Goal: Find contact information: Find contact information

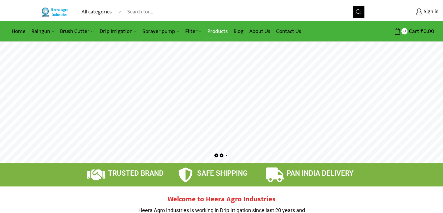
click at [216, 31] on link "Products" at bounding box center [217, 31] width 26 height 14
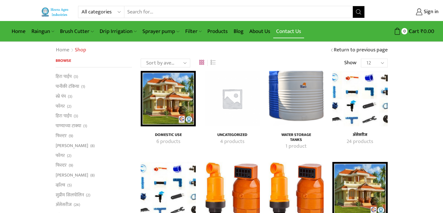
click at [285, 31] on link "Contact Us" at bounding box center [288, 31] width 31 height 14
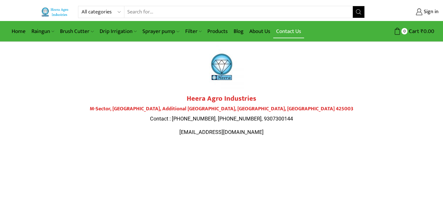
click at [286, 32] on link "Contact Us" at bounding box center [288, 31] width 31 height 14
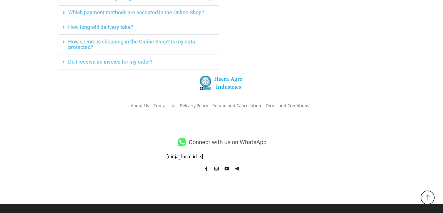
scroll to position [249, 0]
click at [184, 141] on icon at bounding box center [181, 141] width 11 height 9
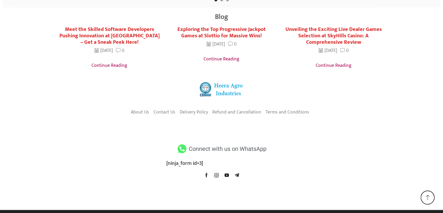
scroll to position [1146, 0]
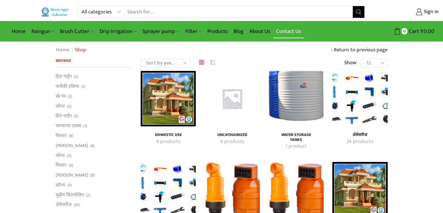
click at [296, 31] on link "Contact Us" at bounding box center [288, 31] width 31 height 14
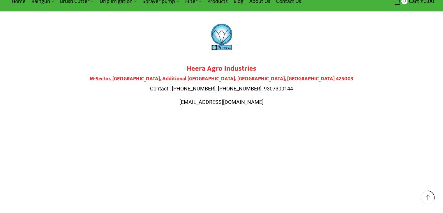
scroll to position [16, 0]
